Goal: Task Accomplishment & Management: Complete application form

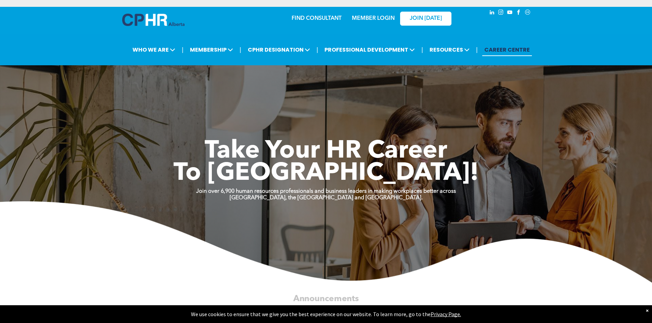
click at [376, 19] on link "MEMBER LOGIN" at bounding box center [373, 18] width 43 height 5
click at [361, 15] on div "MEMBER LOGIN" at bounding box center [373, 16] width 44 height 12
click at [362, 18] on link "MEMBER LOGIN" at bounding box center [373, 18] width 43 height 5
drag, startPoint x: 324, startPoint y: 15, endPoint x: 314, endPoint y: 17, distance: 10.5
click at [314, 17] on link "FIND CONSULTANT" at bounding box center [316, 18] width 50 height 5
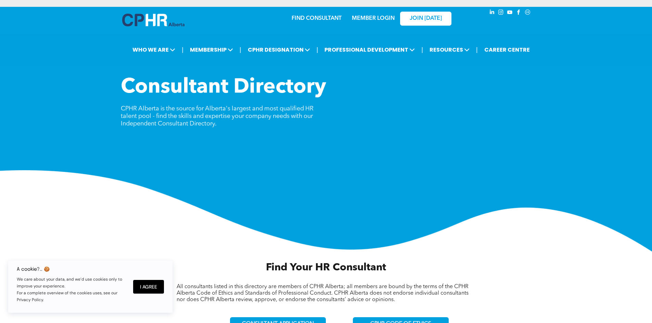
click at [359, 17] on link "MEMBER LOGIN" at bounding box center [373, 18] width 43 height 5
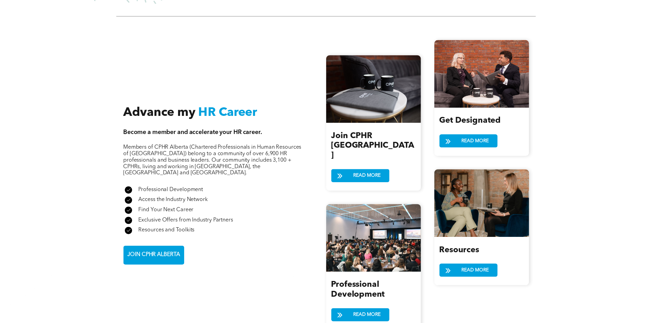
scroll to position [787, 0]
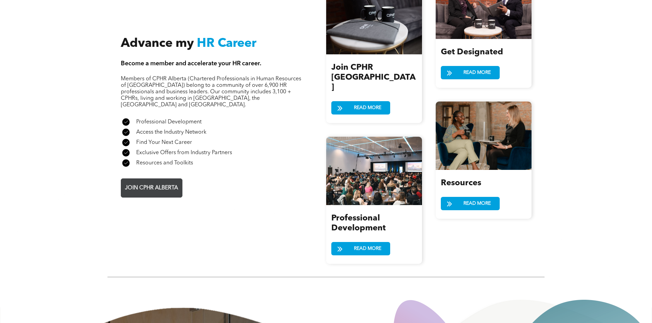
click at [149, 182] on span "JOIN CPHR ALBERTA" at bounding box center [151, 188] width 58 height 13
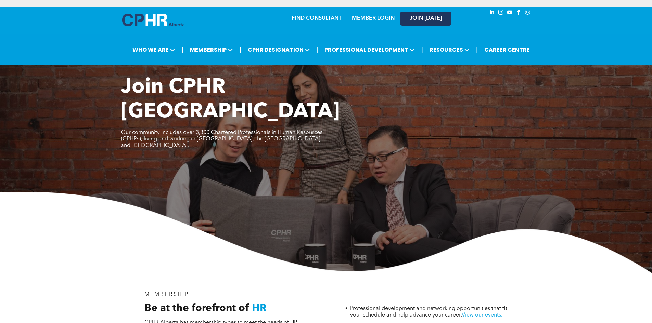
click at [411, 14] on link "JOIN [DATE]" at bounding box center [425, 19] width 51 height 14
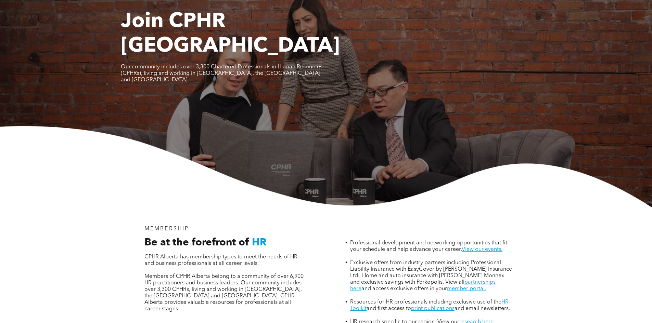
scroll to position [137, 0]
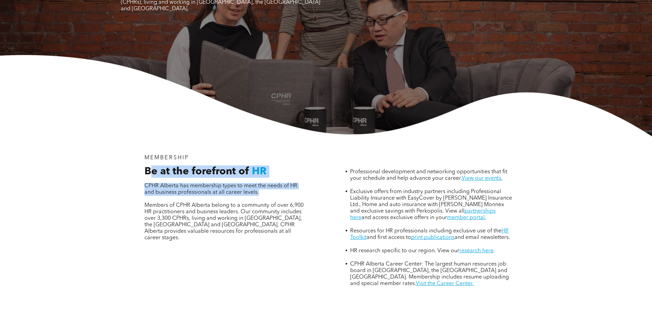
drag, startPoint x: 153, startPoint y: 145, endPoint x: 221, endPoint y: 170, distance: 72.5
click at [221, 170] on div "Be at the forefront of HR CPHR Alberta has membership types to meet the needs o…" at bounding box center [225, 210] width 173 height 88
click at [221, 196] on p at bounding box center [225, 199] width 163 height 7
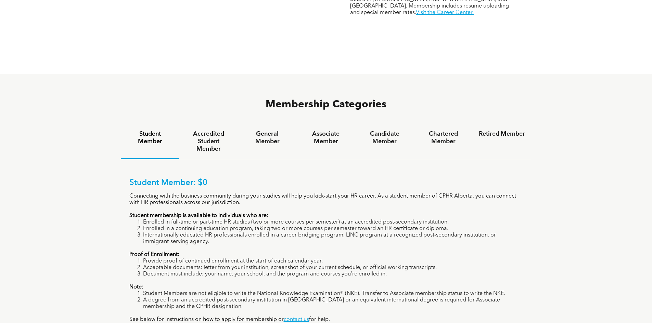
scroll to position [411, 0]
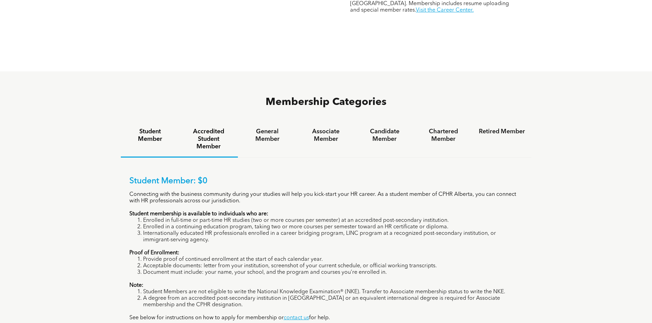
click at [209, 128] on h4 "Accredited Student Member" at bounding box center [208, 139] width 46 height 23
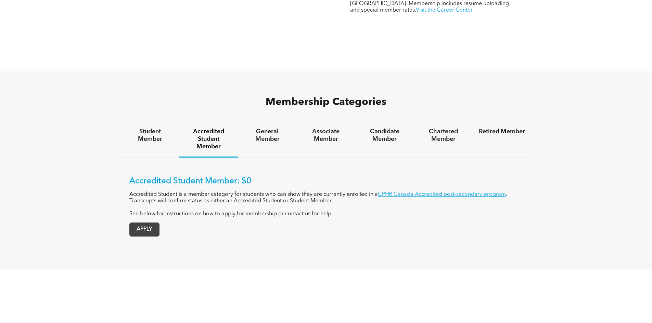
click at [154, 223] on span "APPLY" at bounding box center [144, 229] width 29 height 13
click at [150, 223] on span "APPLY" at bounding box center [144, 229] width 29 height 13
click at [398, 128] on h4 "Candidate Member" at bounding box center [384, 135] width 46 height 15
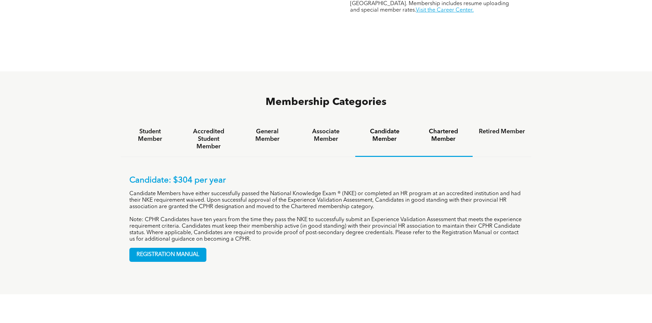
click at [443, 128] on h4 "Chartered Member" at bounding box center [443, 135] width 46 height 15
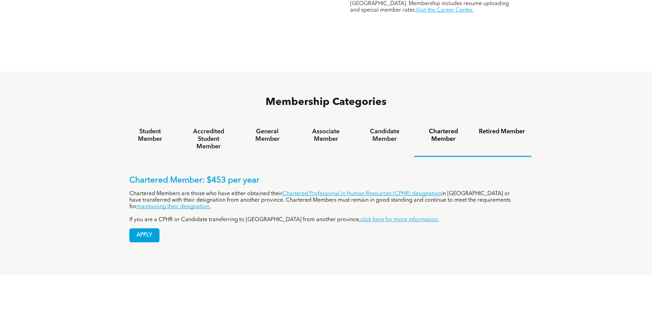
click at [496, 128] on h4 "Retired Member" at bounding box center [502, 132] width 46 height 8
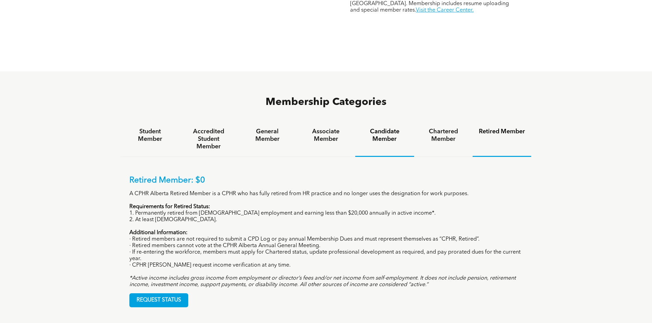
click at [380, 128] on h4 "Candidate Member" at bounding box center [384, 135] width 46 height 15
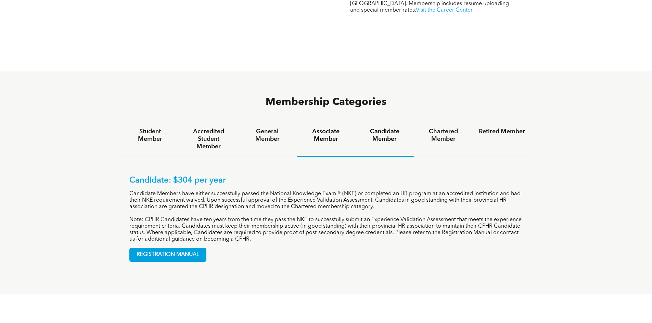
click at [310, 128] on h4 "Associate Member" at bounding box center [326, 135] width 46 height 15
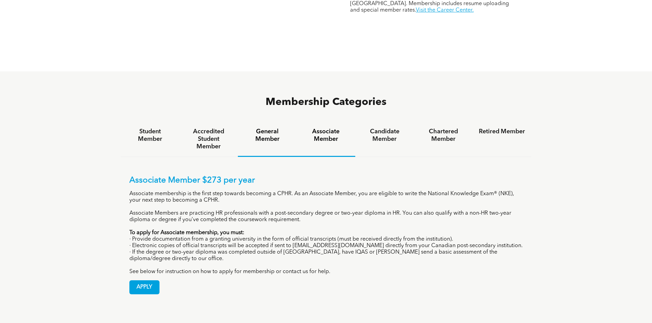
drag, startPoint x: 260, startPoint y: 109, endPoint x: 251, endPoint y: 111, distance: 9.0
click at [260, 128] on h4 "General Member" at bounding box center [267, 135] width 46 height 15
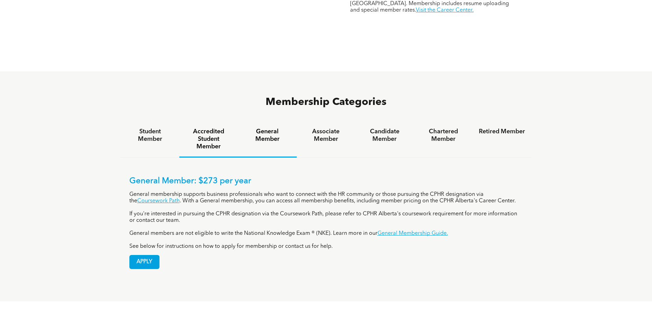
click at [204, 128] on h4 "Accredited Student Member" at bounding box center [208, 139] width 46 height 23
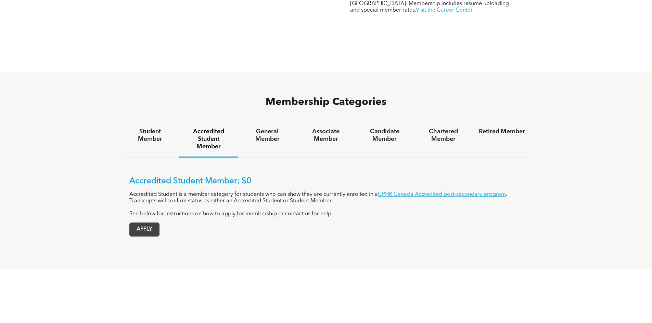
click at [142, 223] on span "APPLY" at bounding box center [144, 229] width 29 height 13
